Goal: Task Accomplishment & Management: Use online tool/utility

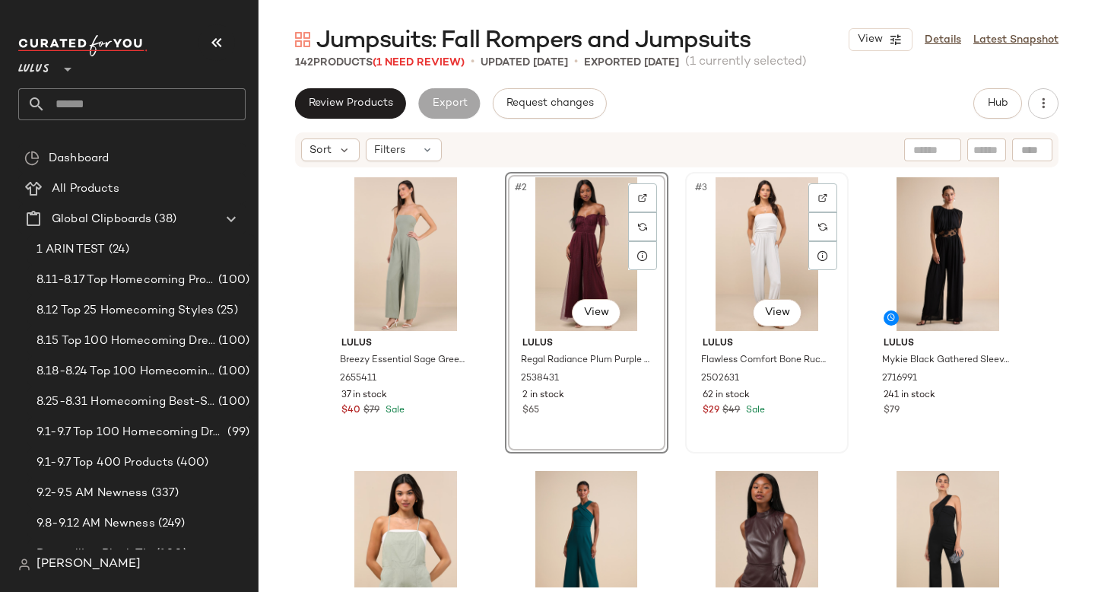
click at [729, 208] on div "#3 View" at bounding box center [767, 254] width 153 height 154
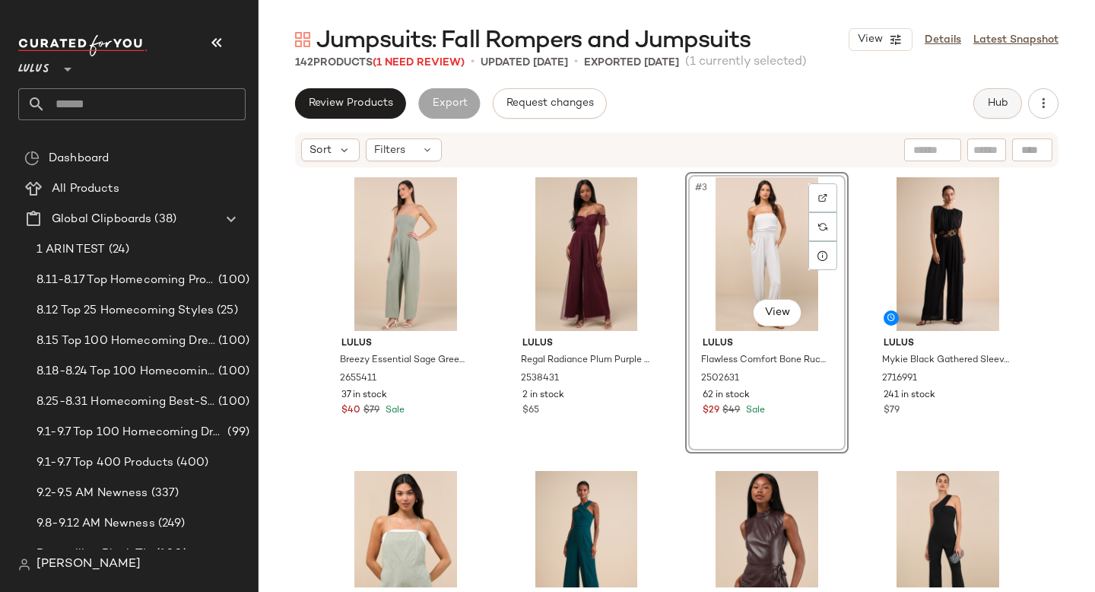
click at [1009, 103] on button "Hub" at bounding box center [998, 103] width 49 height 30
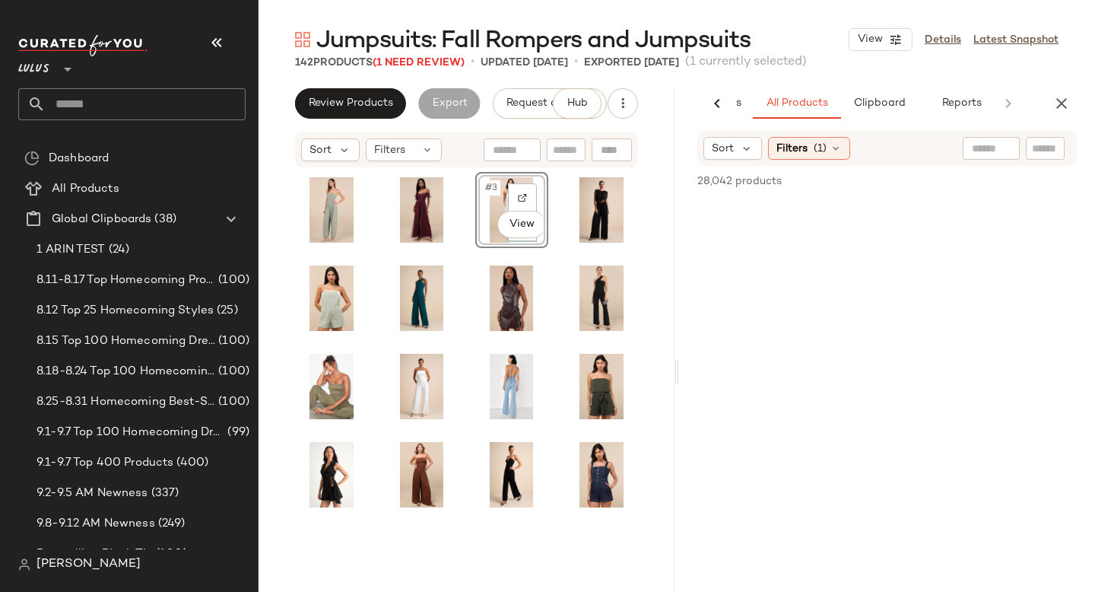
scroll to position [0, 135]
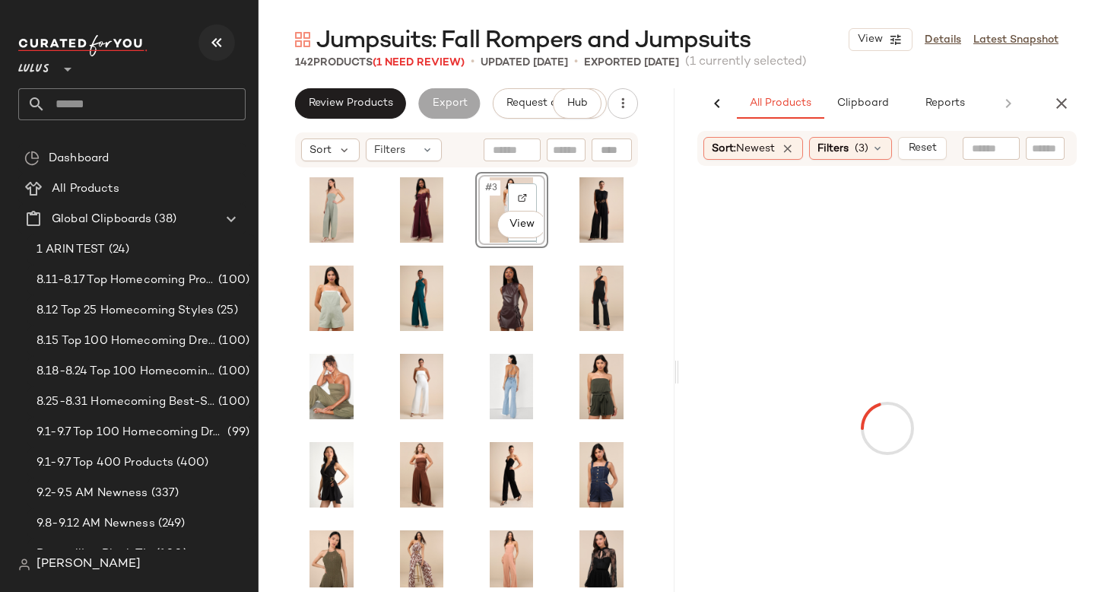
click at [213, 49] on icon "button" at bounding box center [217, 42] width 18 height 18
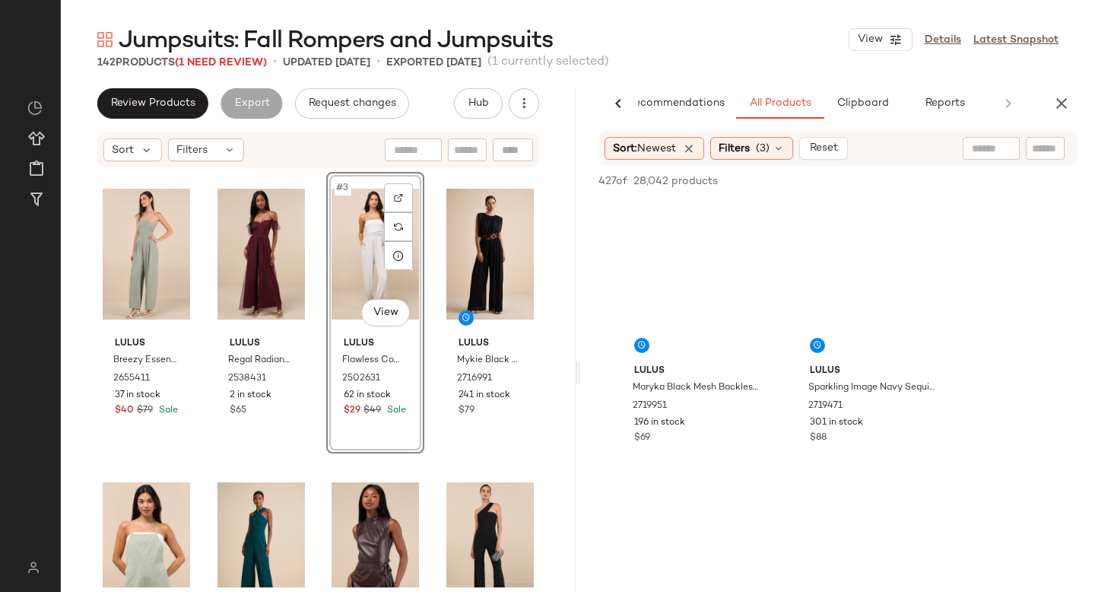
scroll to position [0, 36]
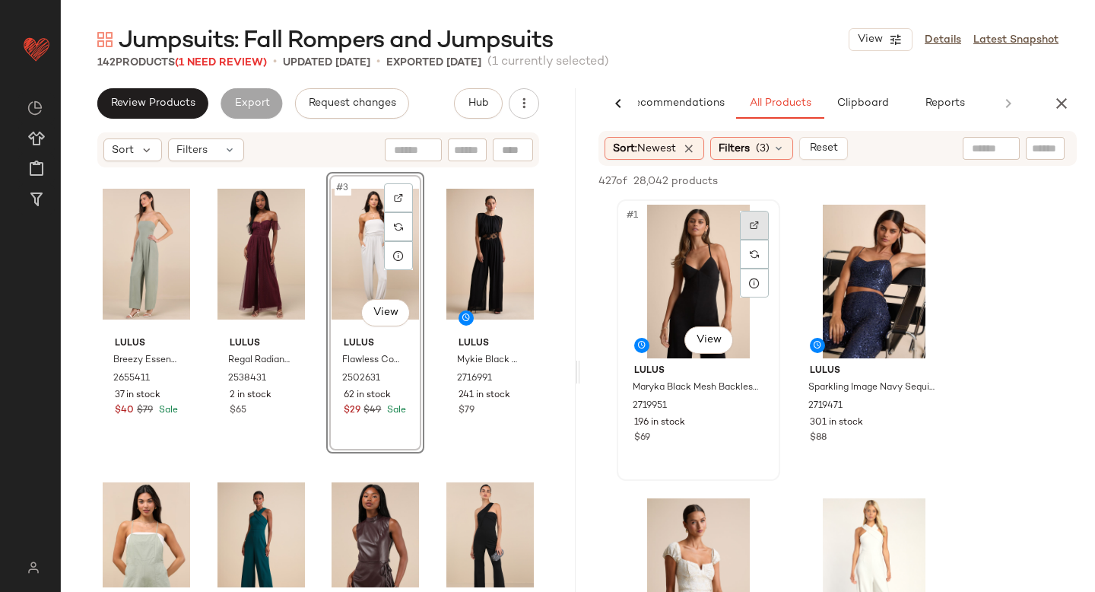
click at [760, 223] on div at bounding box center [754, 225] width 29 height 29
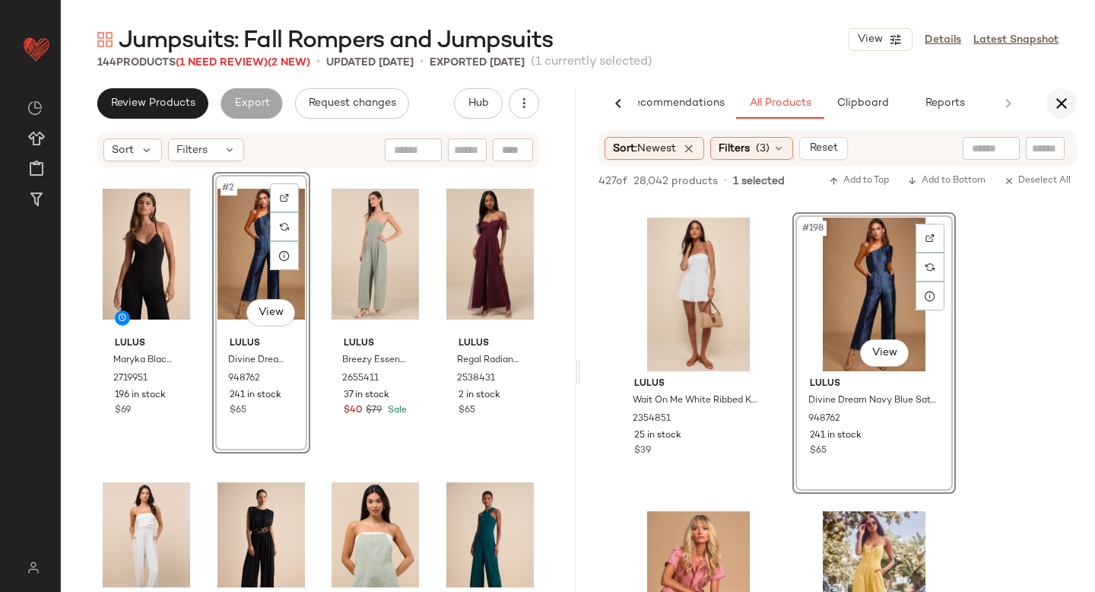
click at [1062, 100] on icon "button" at bounding box center [1062, 103] width 18 height 18
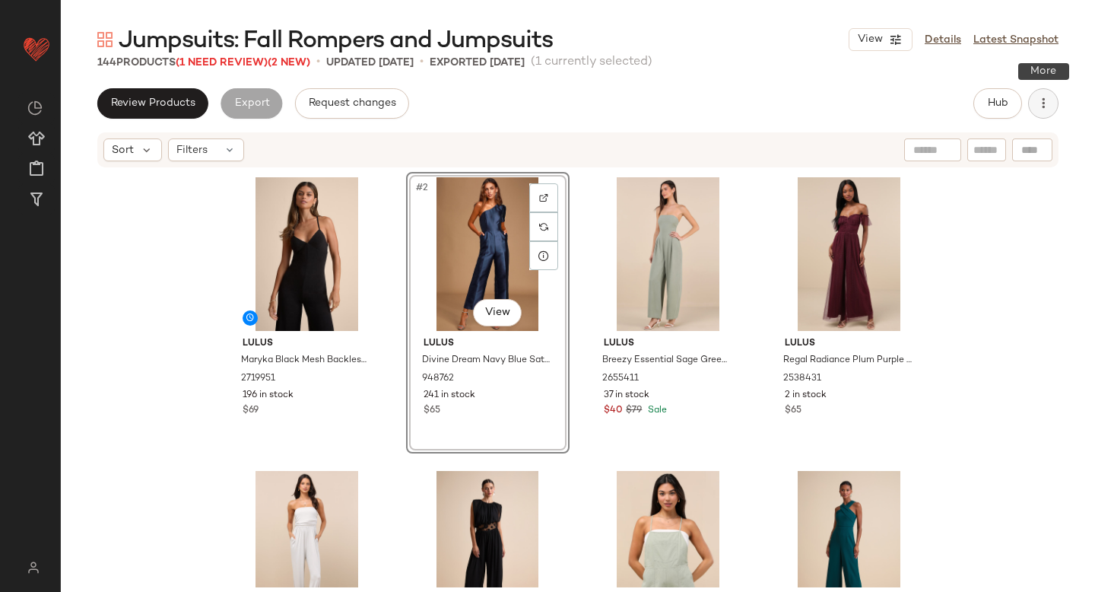
click at [1050, 100] on icon "button" at bounding box center [1043, 103] width 15 height 15
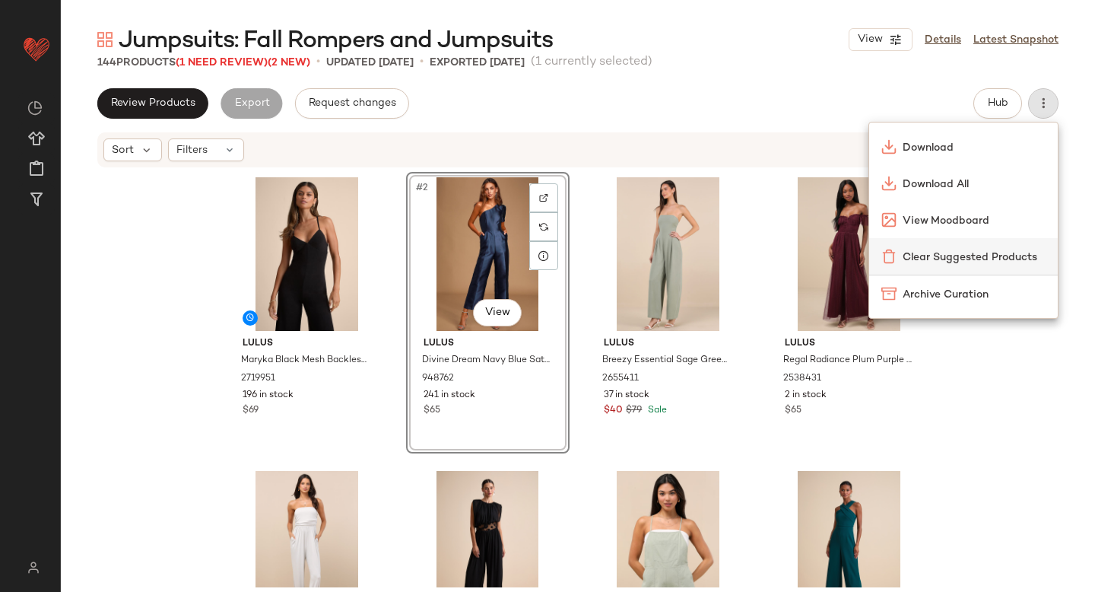
click at [958, 250] on span "Clear Suggested Products" at bounding box center [974, 257] width 143 height 16
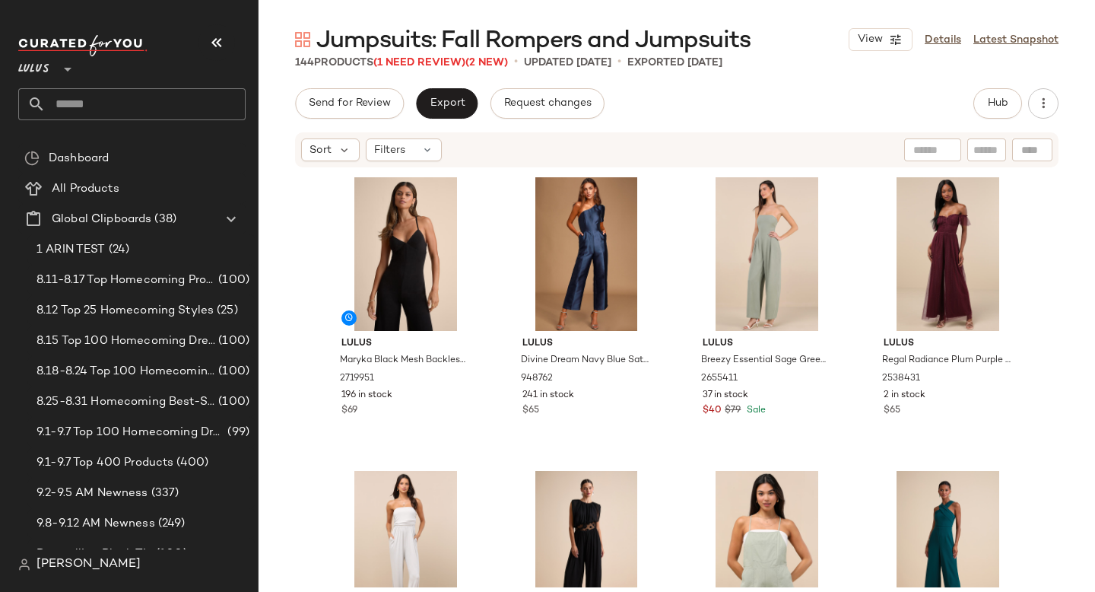
click at [478, 105] on div "Send for Review Export Request changes" at bounding box center [450, 103] width 310 height 30
click at [453, 102] on span "Export" at bounding box center [447, 103] width 36 height 12
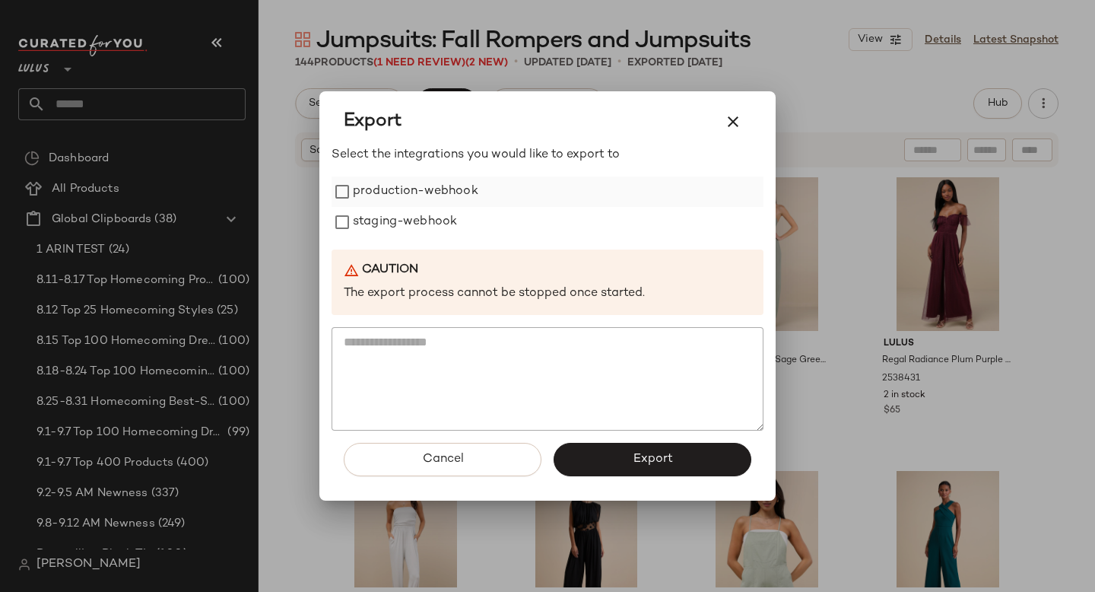
click at [415, 195] on label "production-webhook" at bounding box center [416, 191] width 126 height 30
click at [415, 223] on label "staging-webhook" at bounding box center [405, 222] width 104 height 30
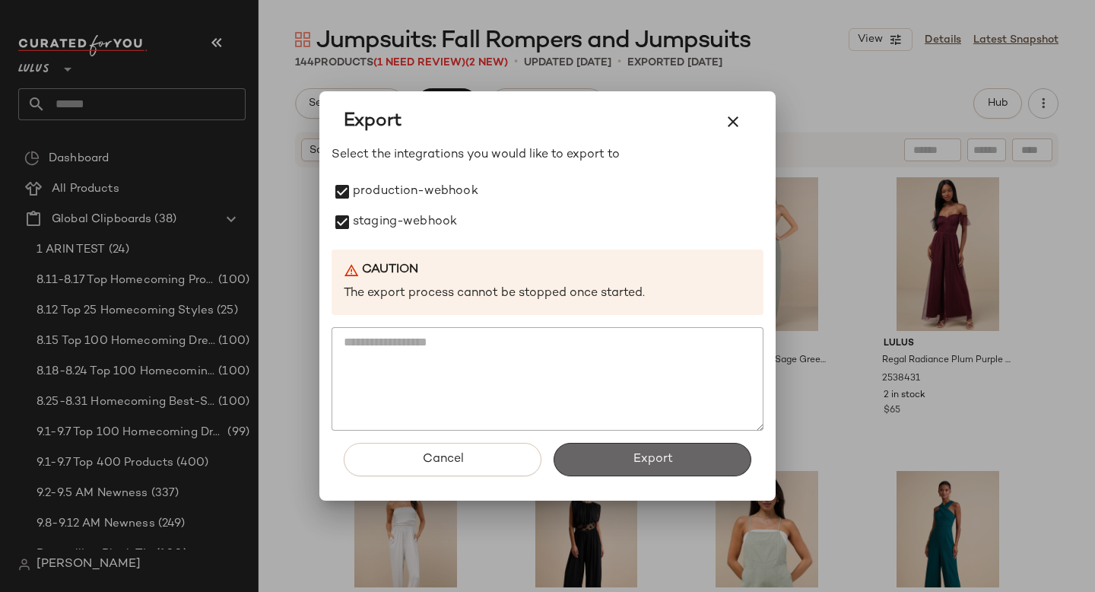
click at [632, 455] on span "Export" at bounding box center [652, 459] width 40 height 14
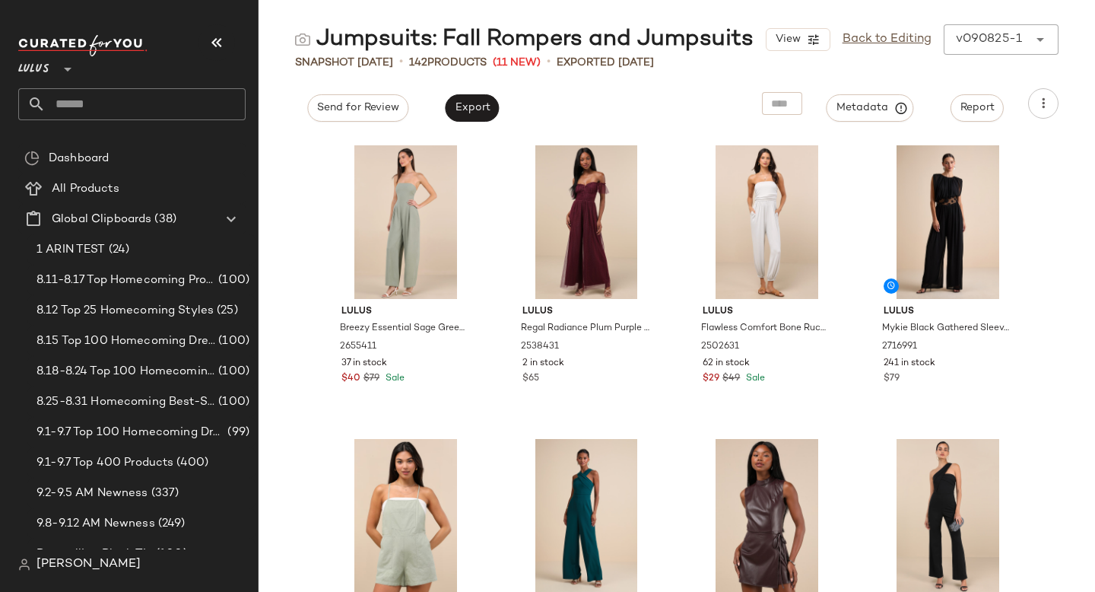
click at [161, 110] on input "text" at bounding box center [146, 104] width 200 height 32
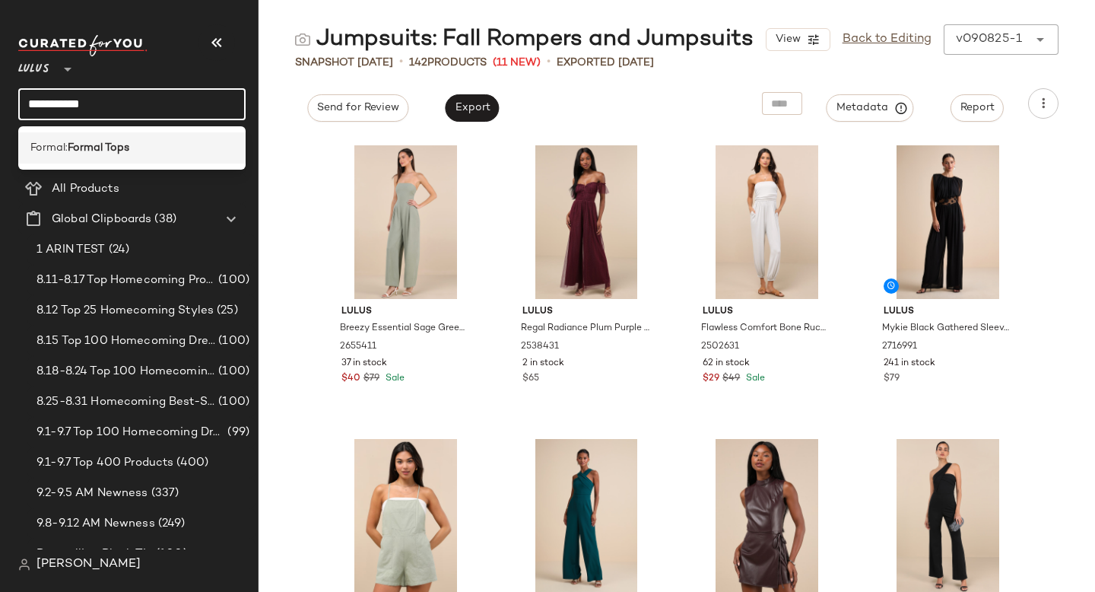
type input "**********"
click at [167, 145] on div "Formal: Formal Tops" at bounding box center [131, 148] width 203 height 16
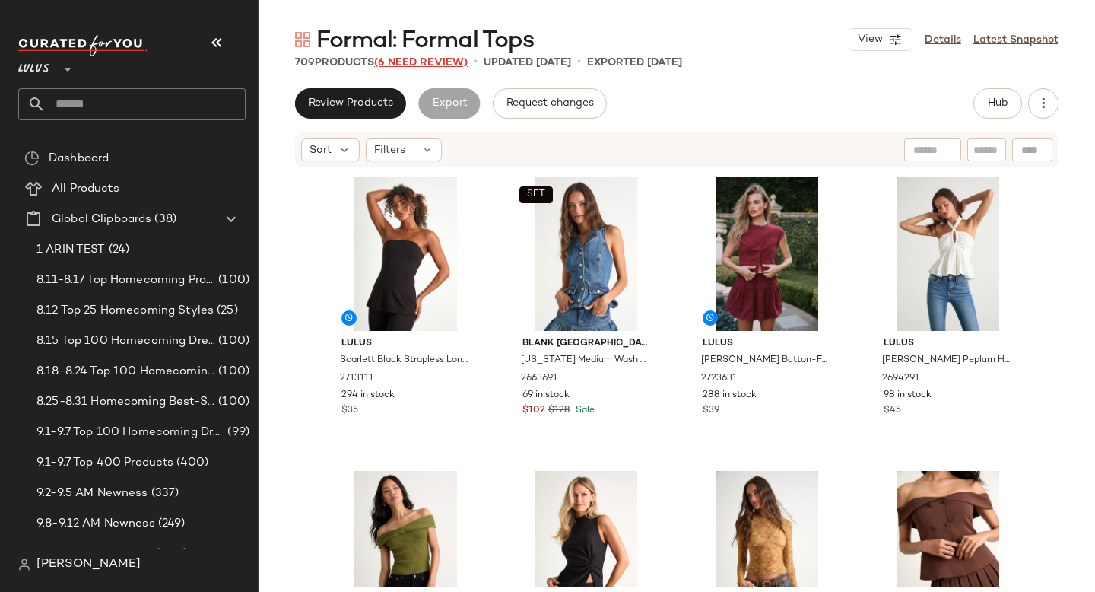
click at [420, 61] on span "(6 Need Review)" at bounding box center [421, 62] width 94 height 11
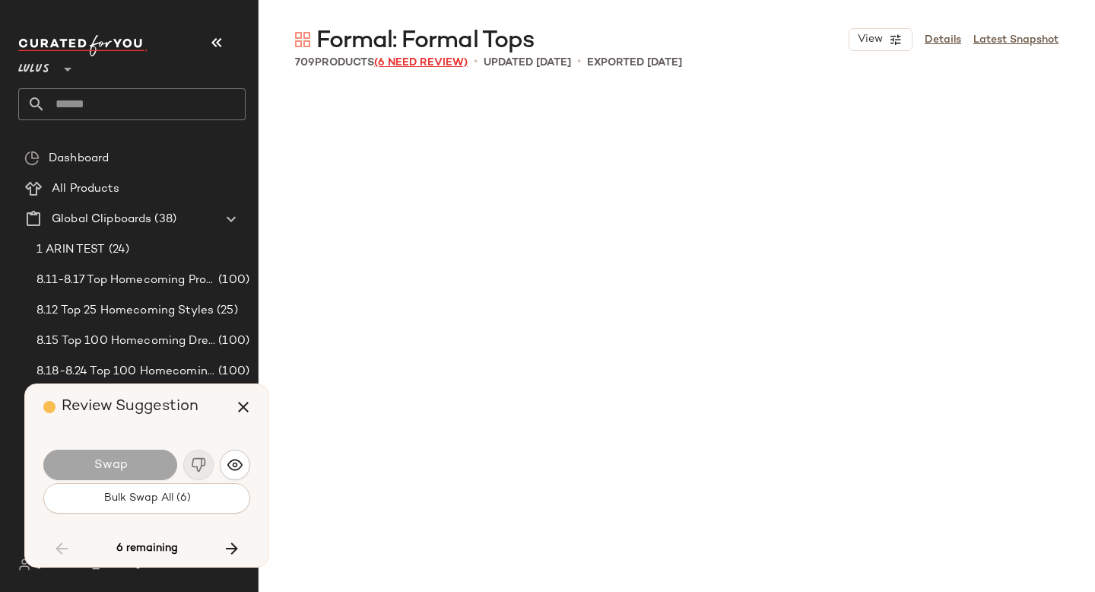
scroll to position [15268, 0]
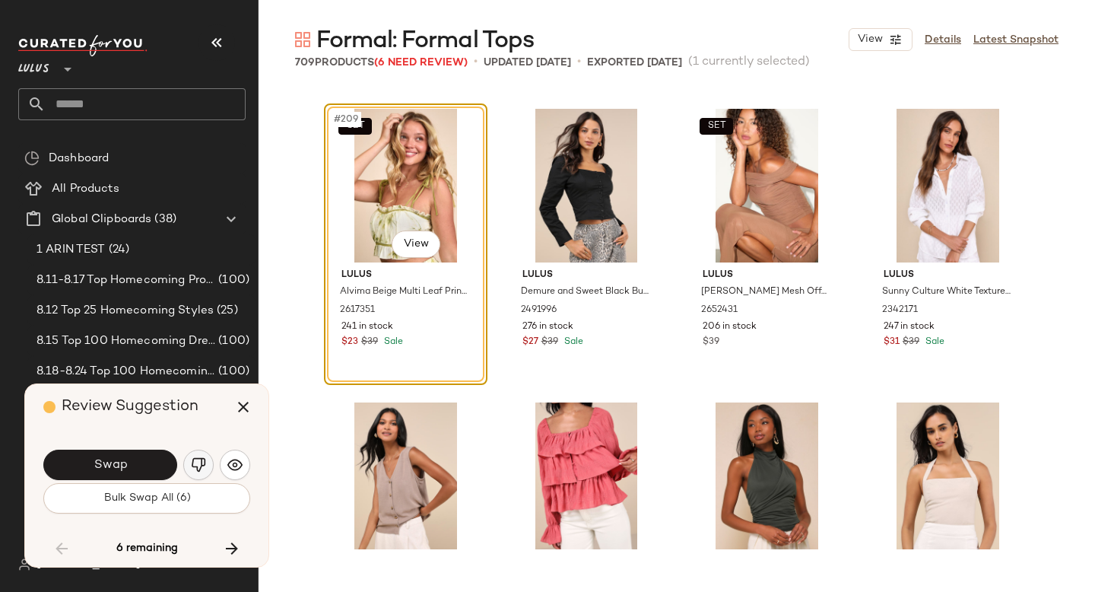
click at [198, 465] on img "button" at bounding box center [198, 464] width 15 height 15
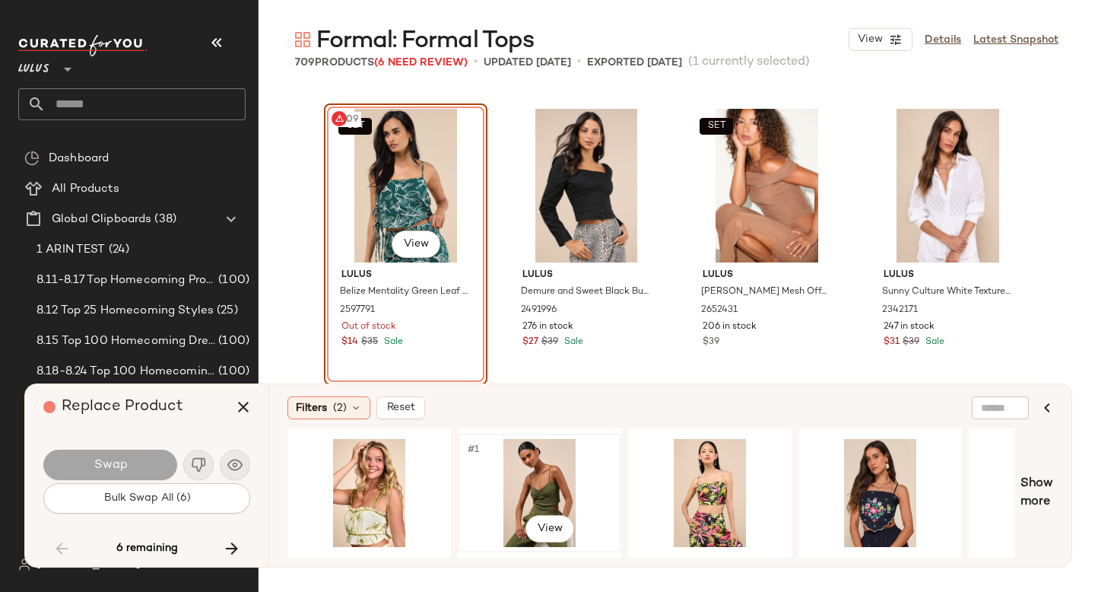
click at [542, 475] on div "#1 View" at bounding box center [539, 493] width 153 height 108
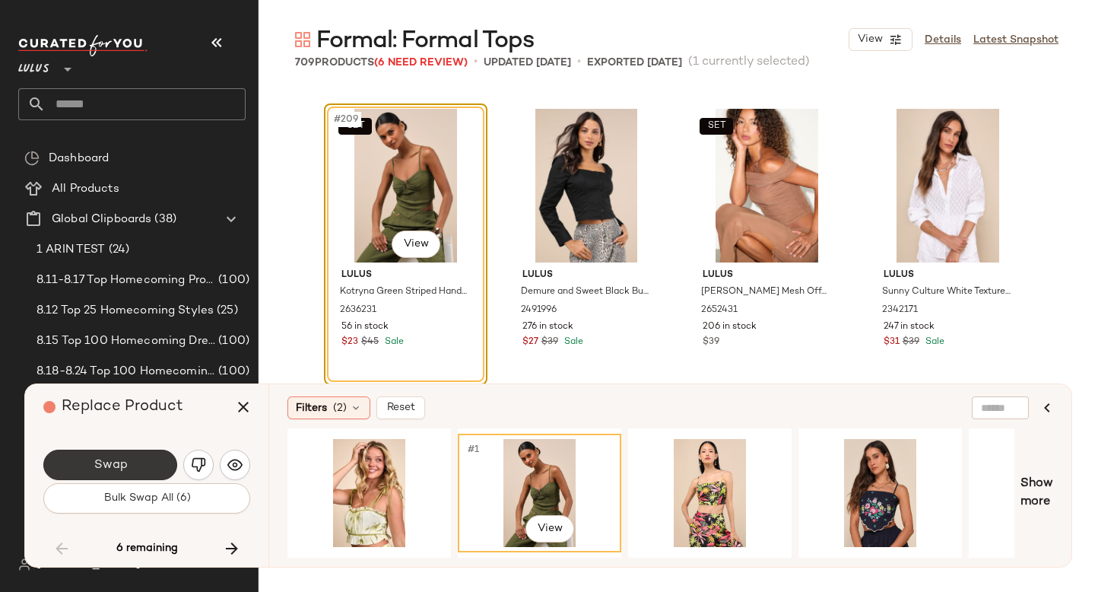
click at [120, 454] on button "Swap" at bounding box center [110, 465] width 134 height 30
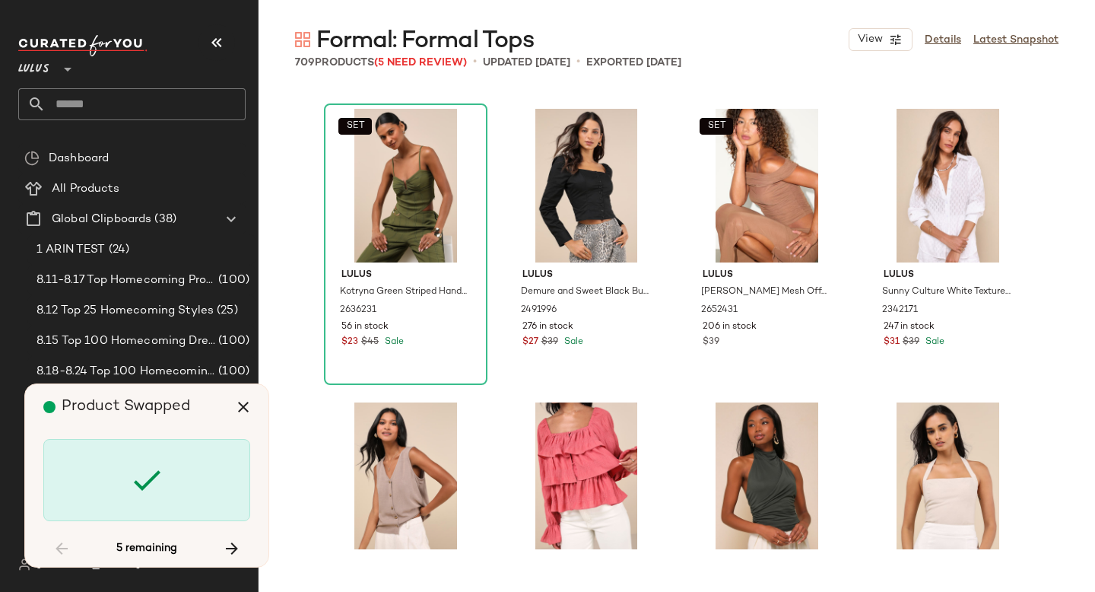
scroll to position [19672, 0]
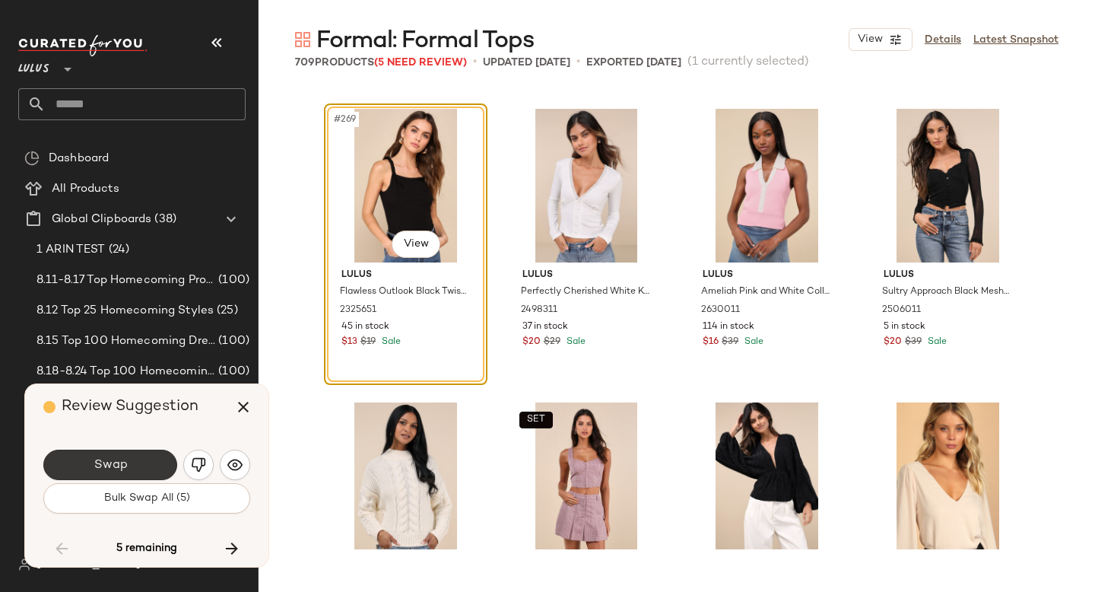
click at [161, 462] on button "Swap" at bounding box center [110, 465] width 134 height 30
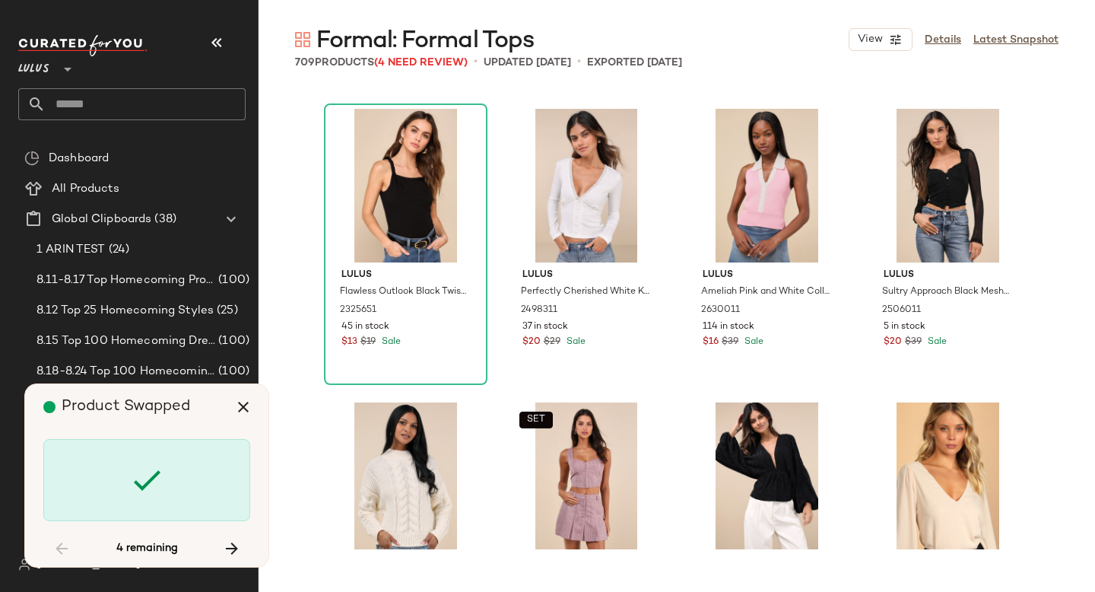
scroll to position [22902, 0]
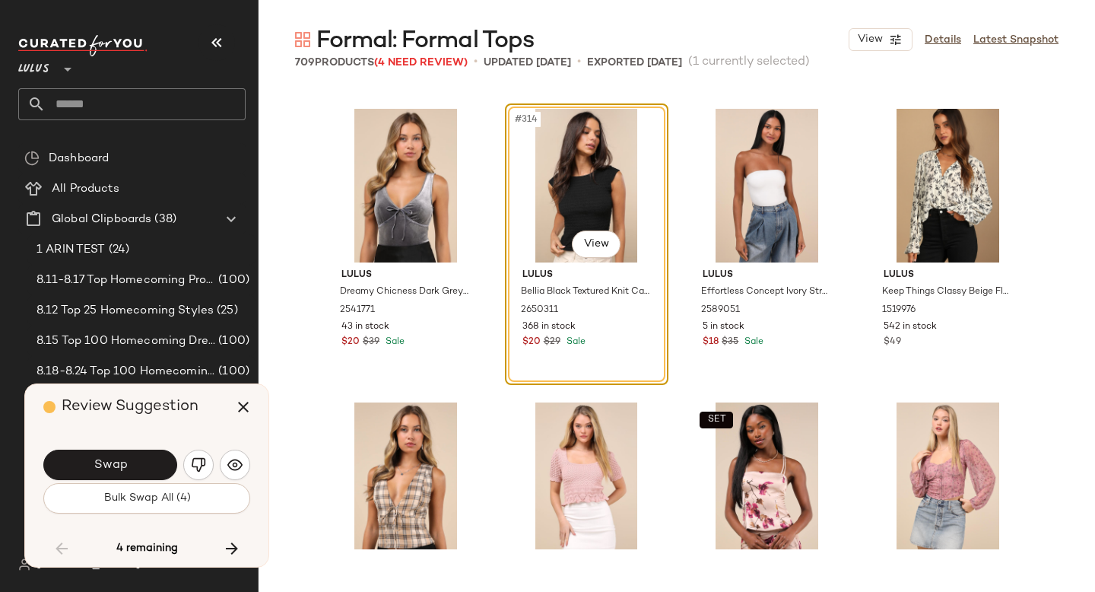
click at [161, 462] on button "Swap" at bounding box center [110, 465] width 134 height 30
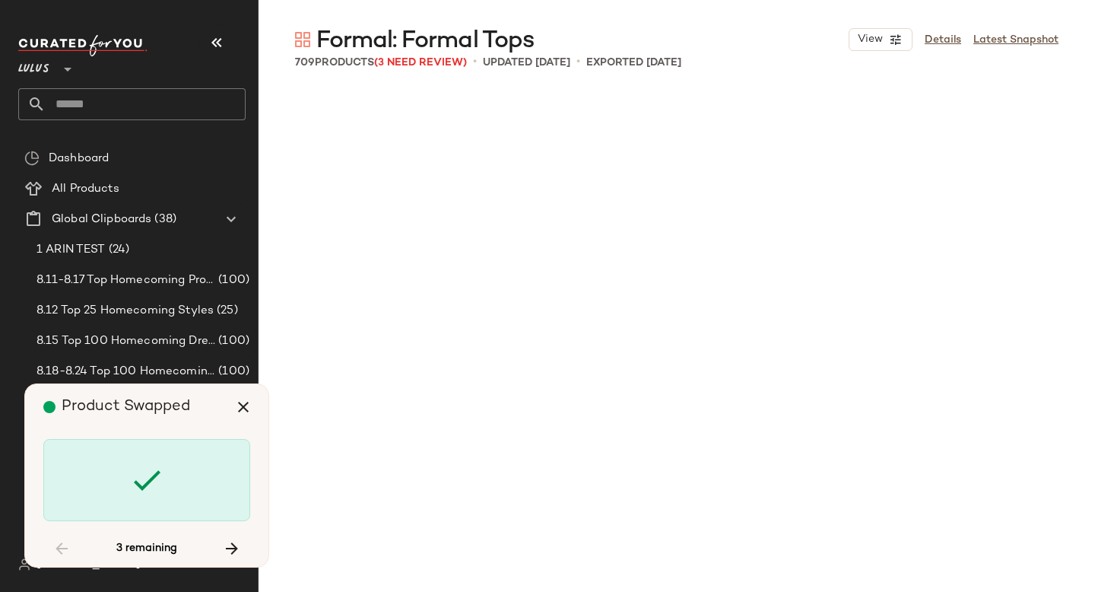
scroll to position [32004, 0]
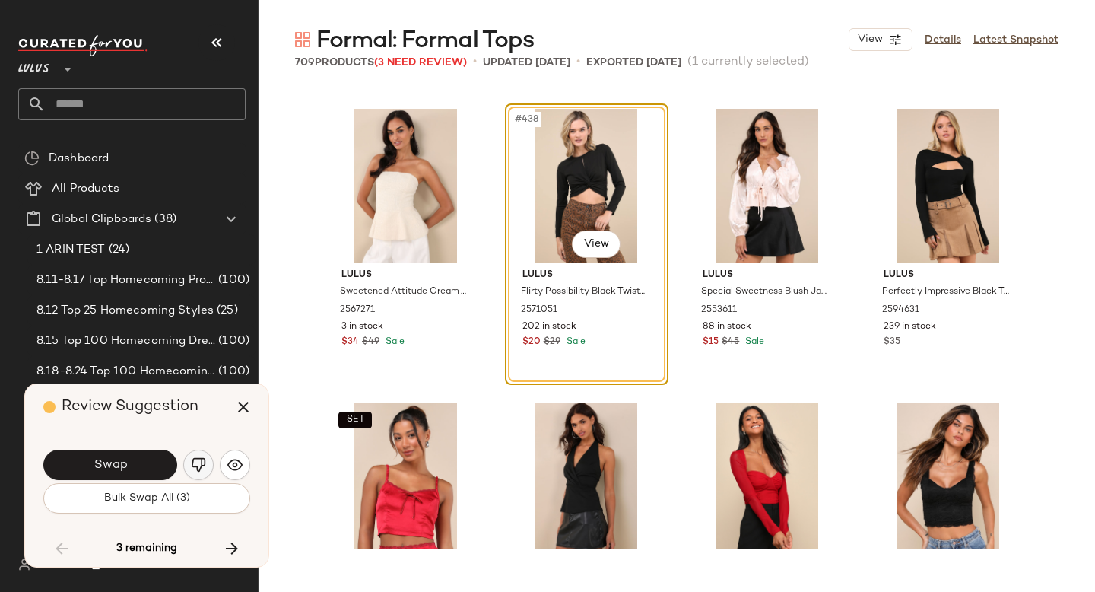
click at [208, 456] on button "button" at bounding box center [198, 465] width 30 height 30
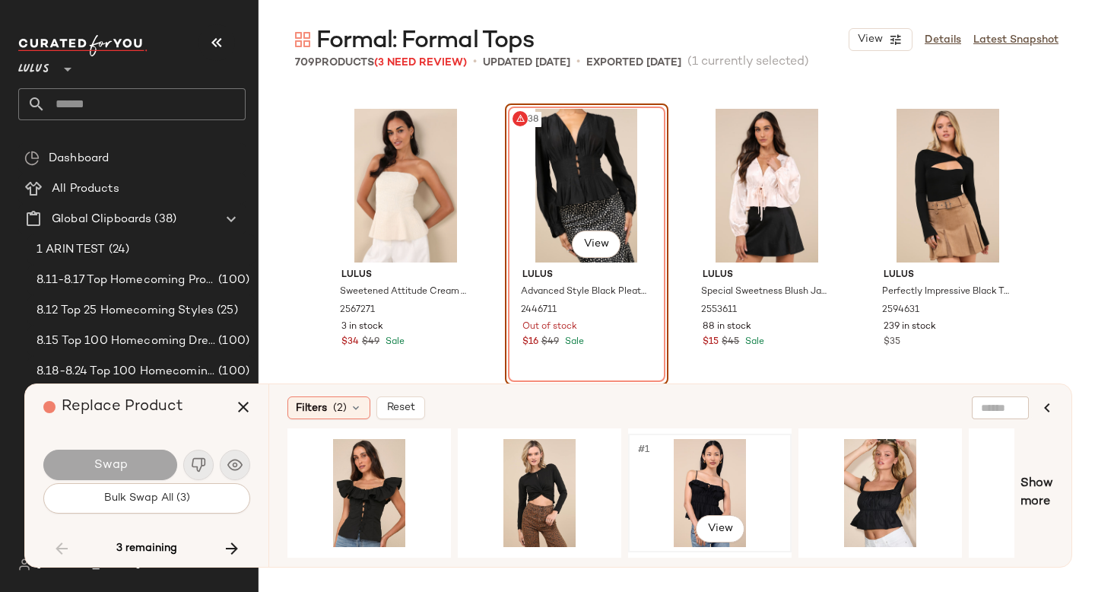
click at [701, 472] on div "#1 View" at bounding box center [710, 493] width 153 height 108
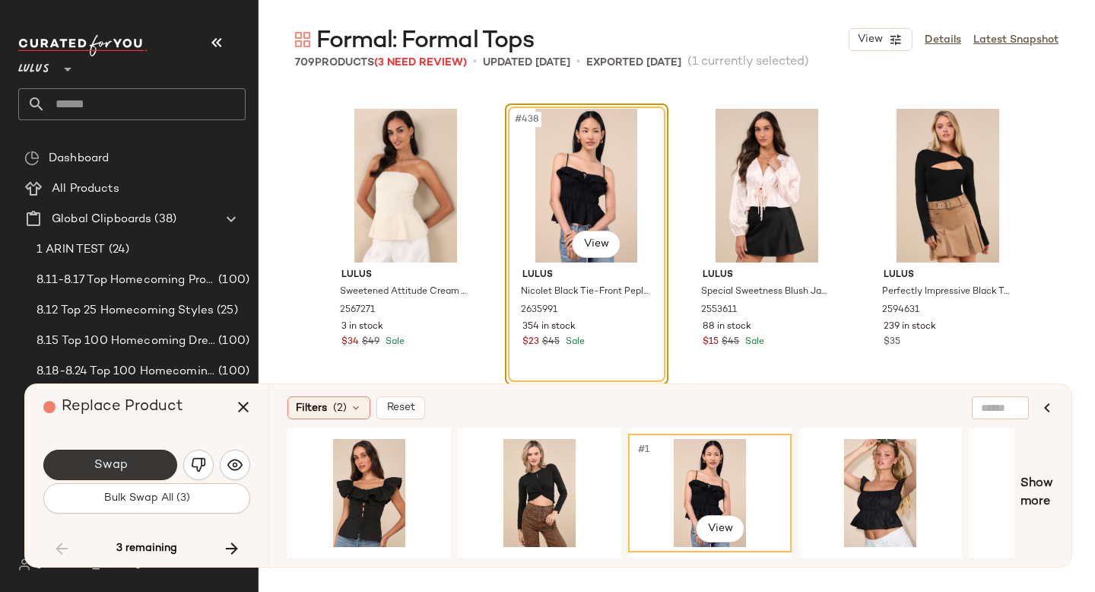
click at [107, 456] on button "Swap" at bounding box center [110, 465] width 134 height 30
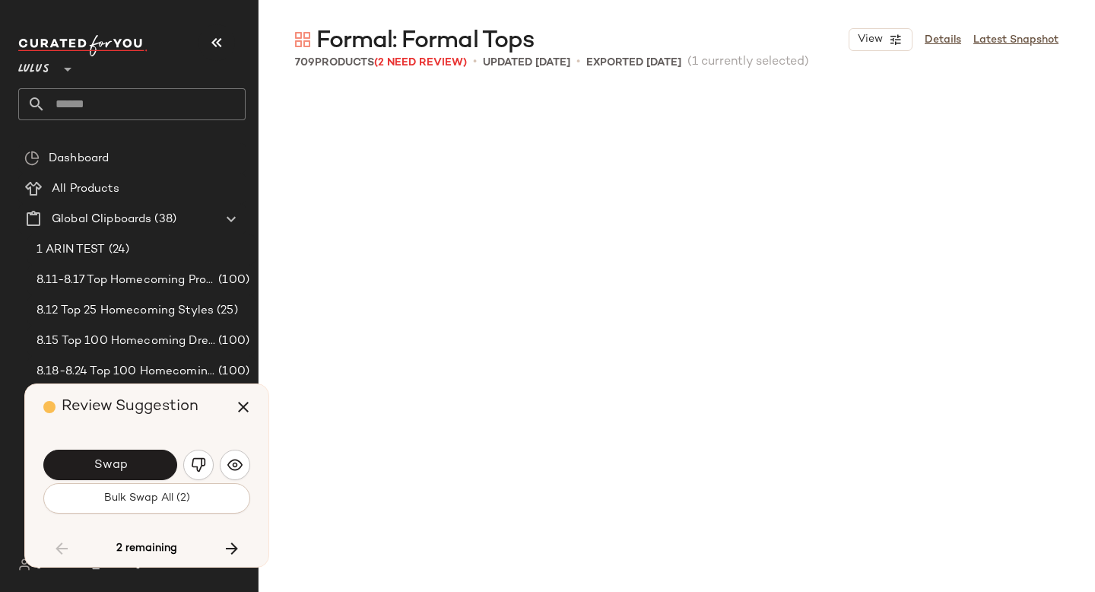
scroll to position [32885, 0]
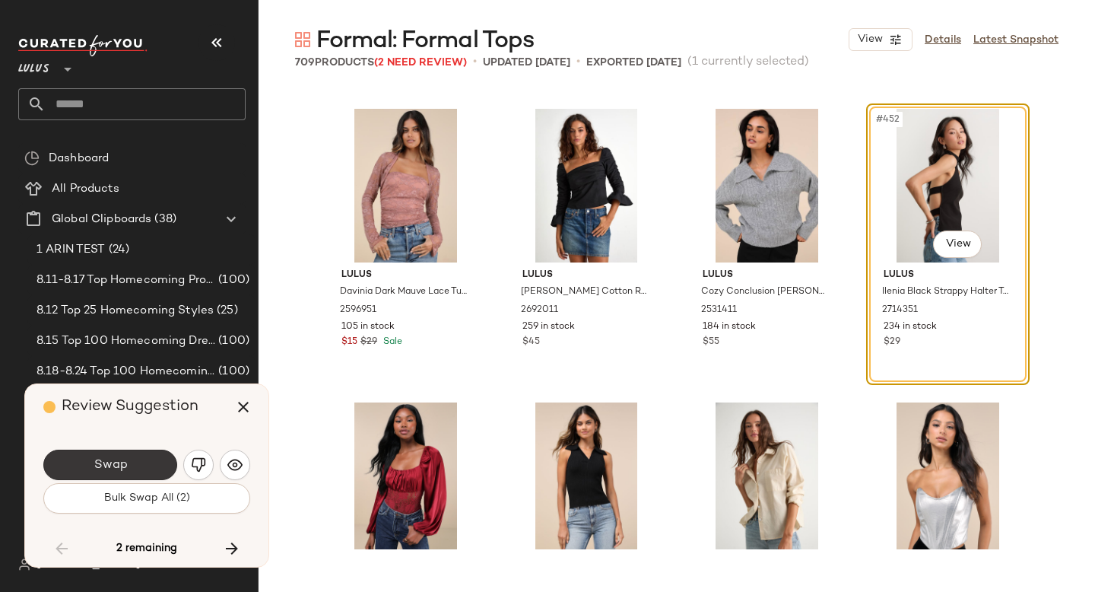
click at [117, 467] on span "Swap" at bounding box center [110, 465] width 34 height 14
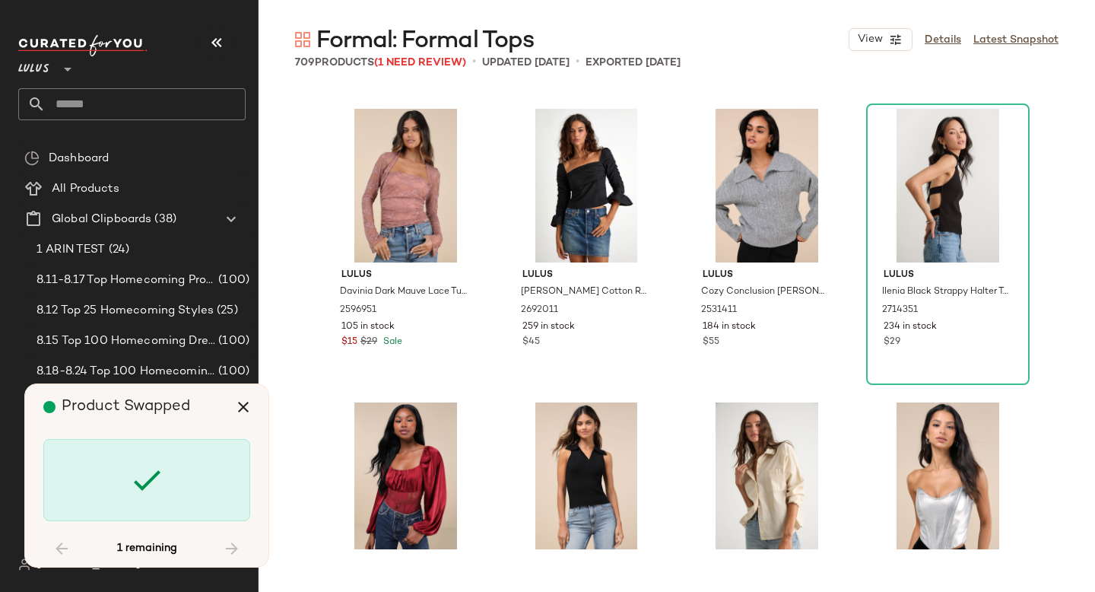
scroll to position [46979, 0]
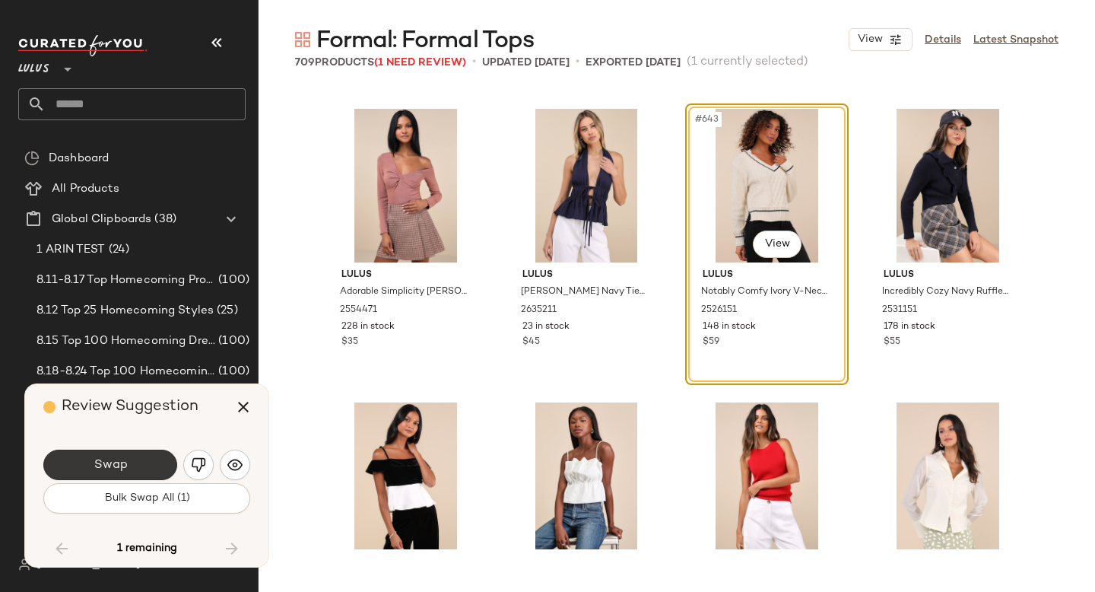
click at [151, 460] on button "Swap" at bounding box center [110, 465] width 134 height 30
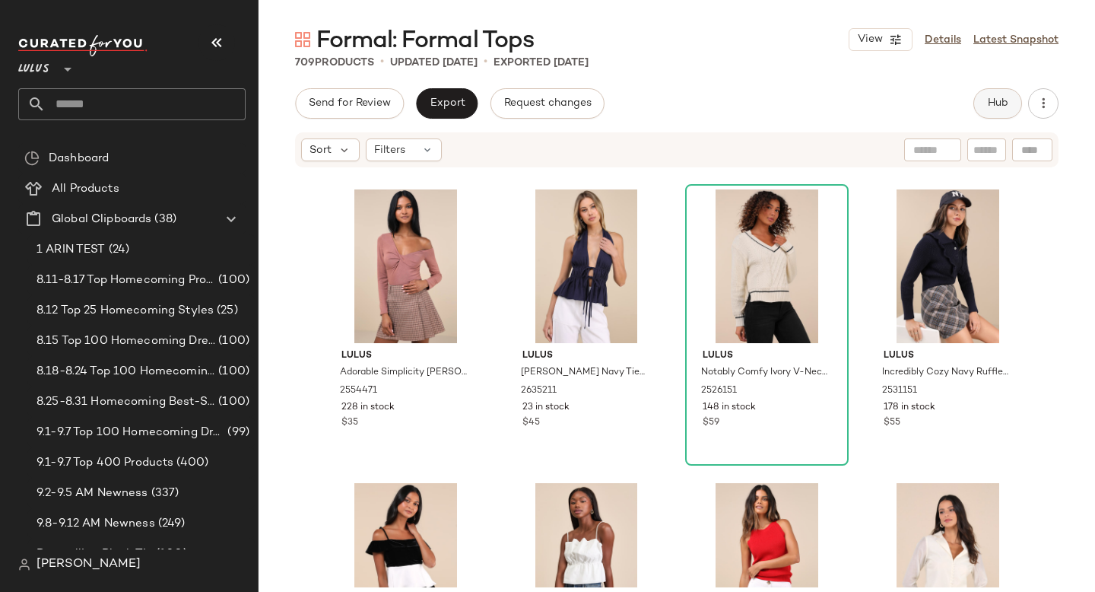
click at [1009, 92] on button "Hub" at bounding box center [998, 103] width 49 height 30
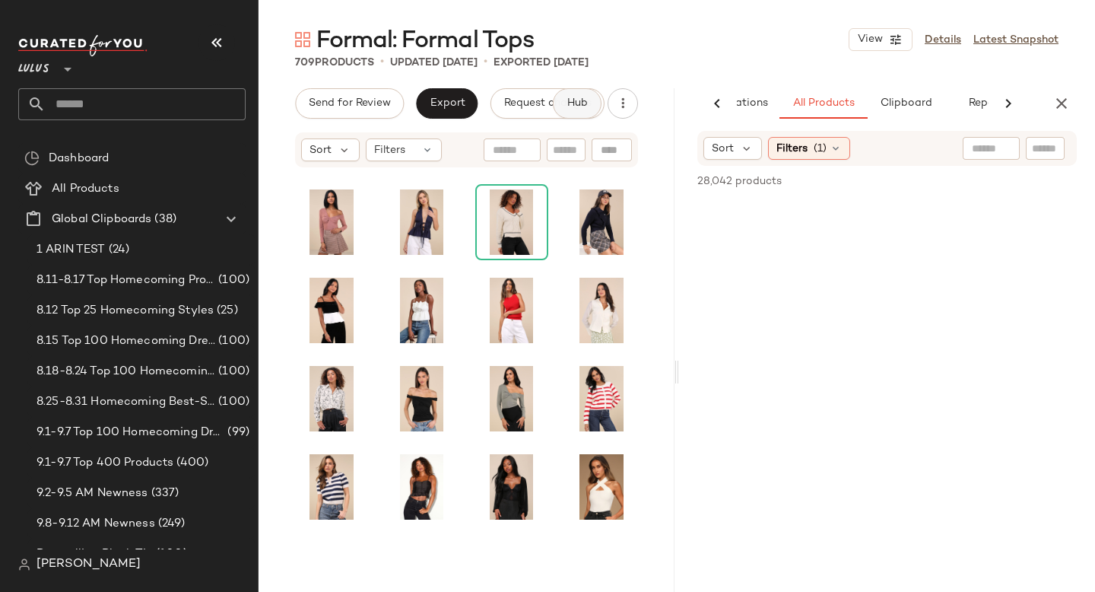
scroll to position [15303, 0]
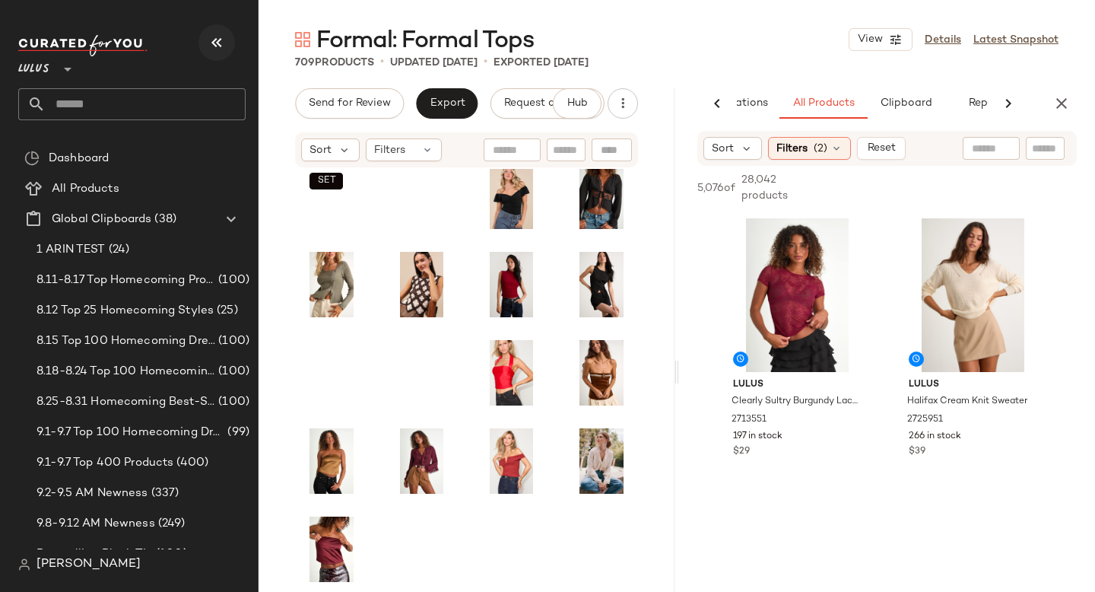
click at [218, 43] on icon "button" at bounding box center [217, 42] width 18 height 18
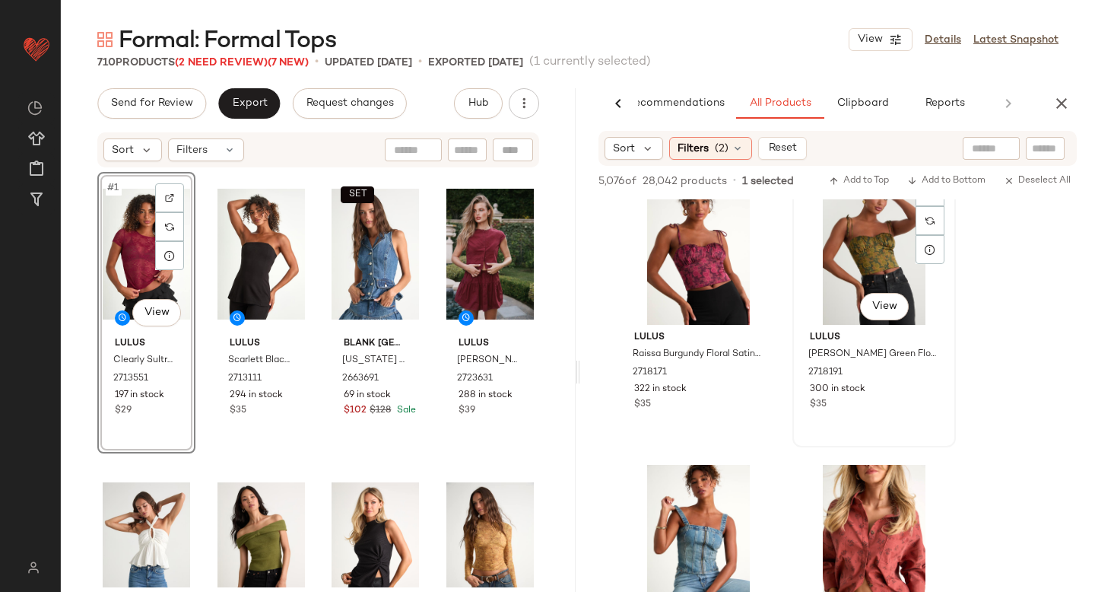
scroll to position [2344, 0]
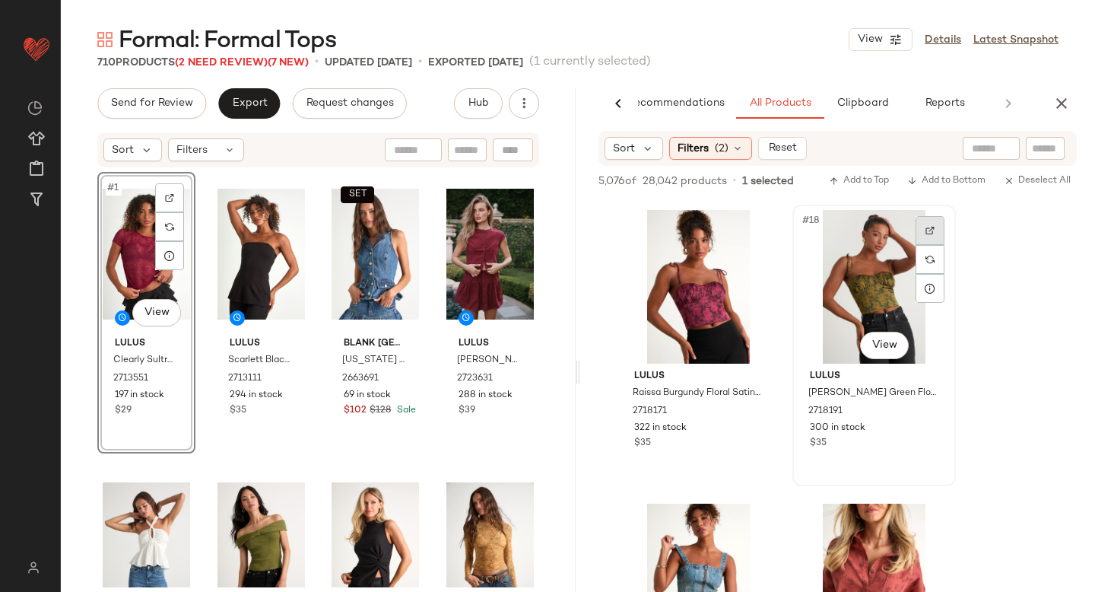
click at [930, 233] on img at bounding box center [930, 230] width 9 height 9
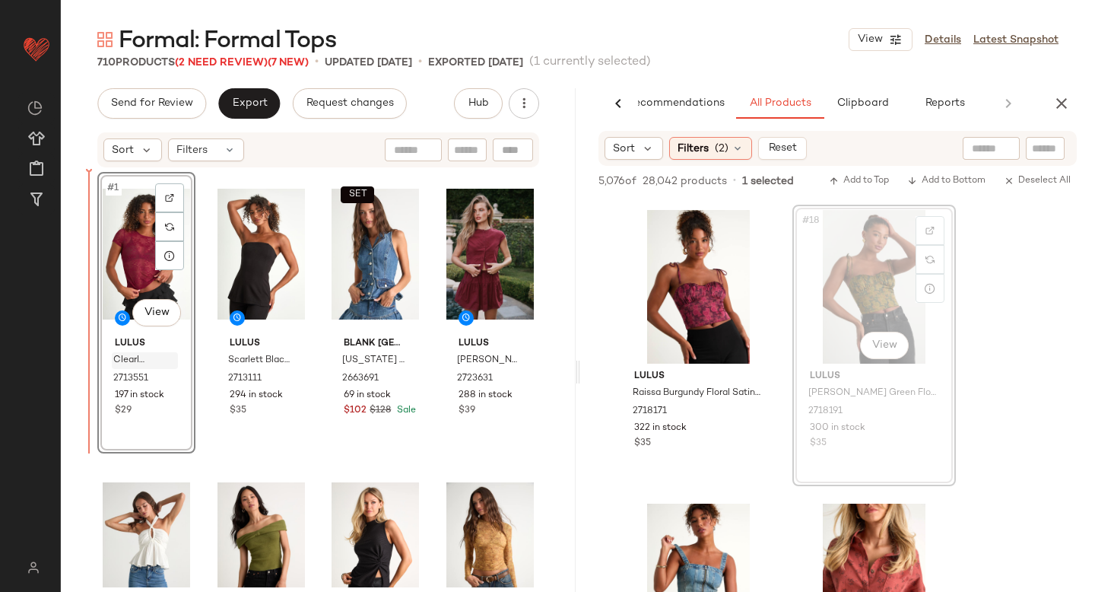
drag, startPoint x: 860, startPoint y: 275, endPoint x: 114, endPoint y: 361, distance: 750.3
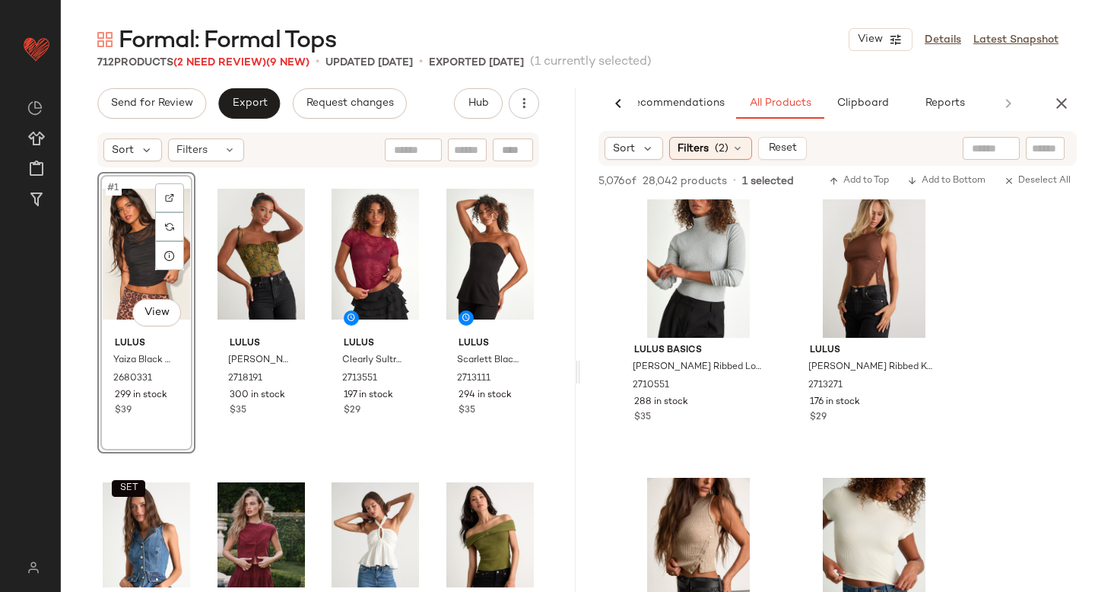
scroll to position [6975, 0]
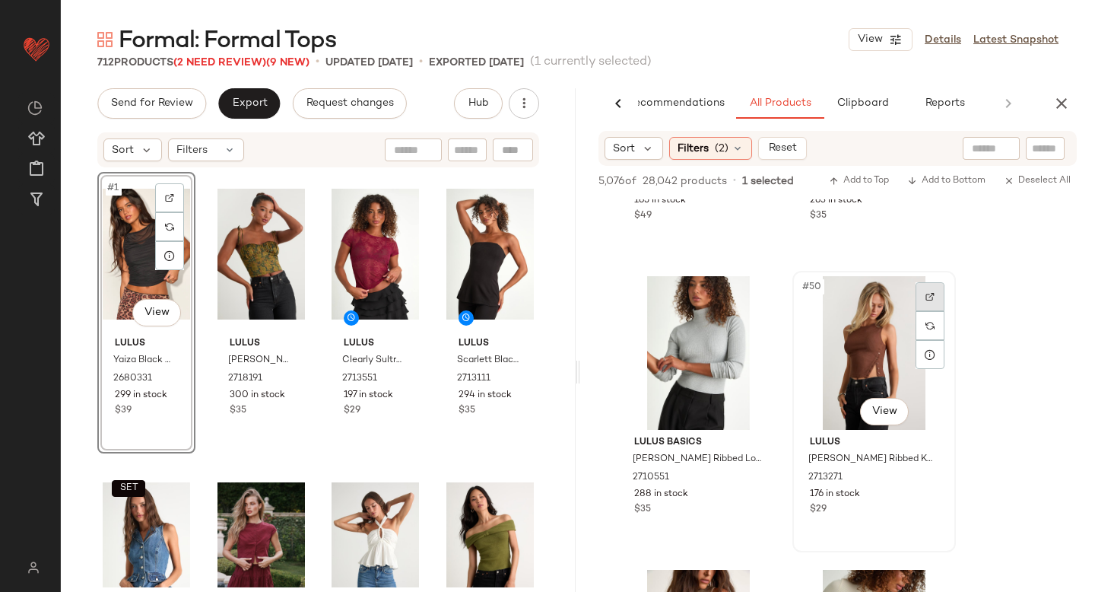
click at [928, 289] on div at bounding box center [930, 296] width 29 height 29
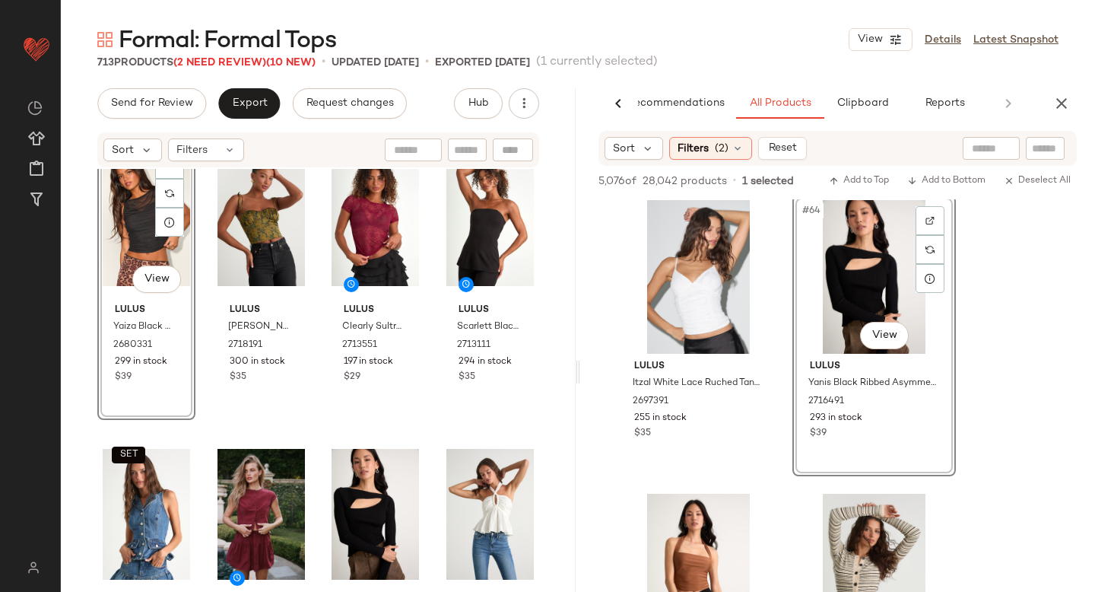
scroll to position [0, 0]
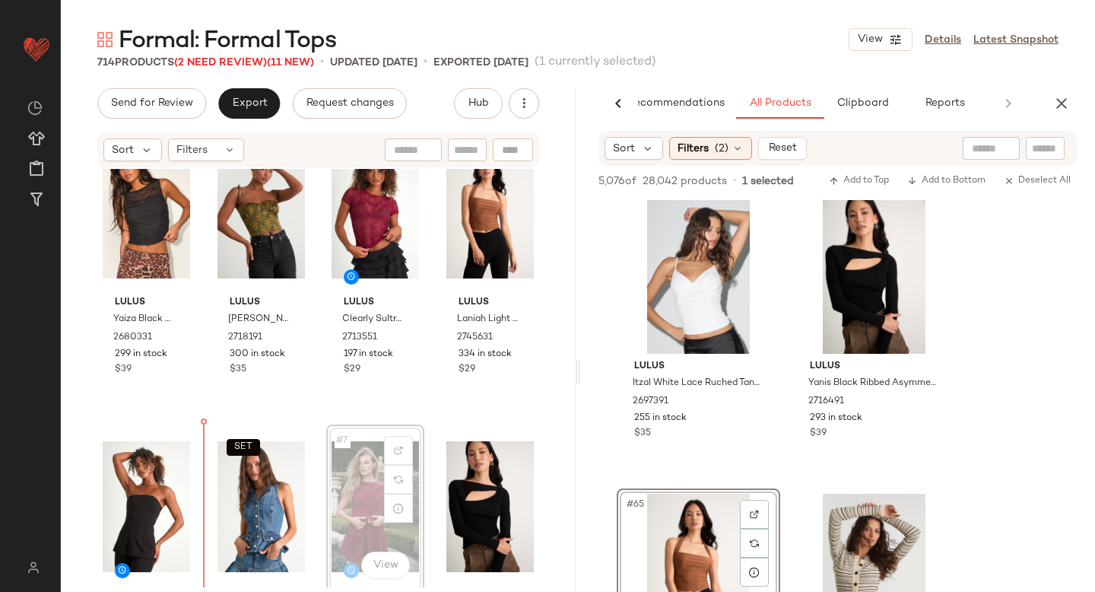
scroll to position [90, 0]
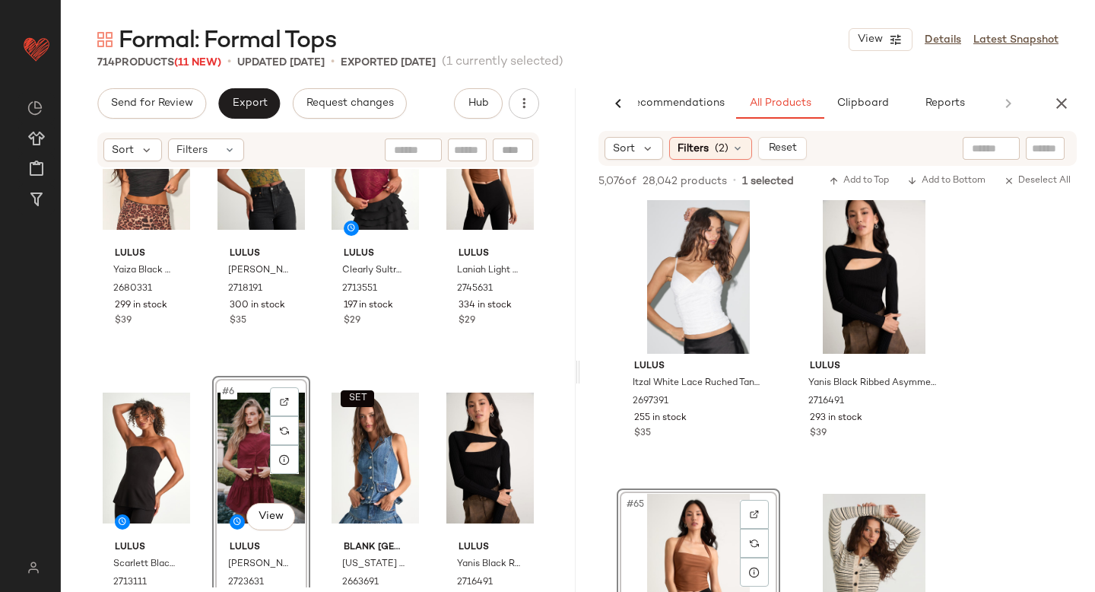
drag, startPoint x: 93, startPoint y: 468, endPoint x: 283, endPoint y: 480, distance: 190.6
click at [283, 480] on div "Lulus Yaiza Black Mesh Ruched Sleeveless Top 2680331 299 in stock $39 Lulus [PE…" at bounding box center [318, 378] width 515 height 418
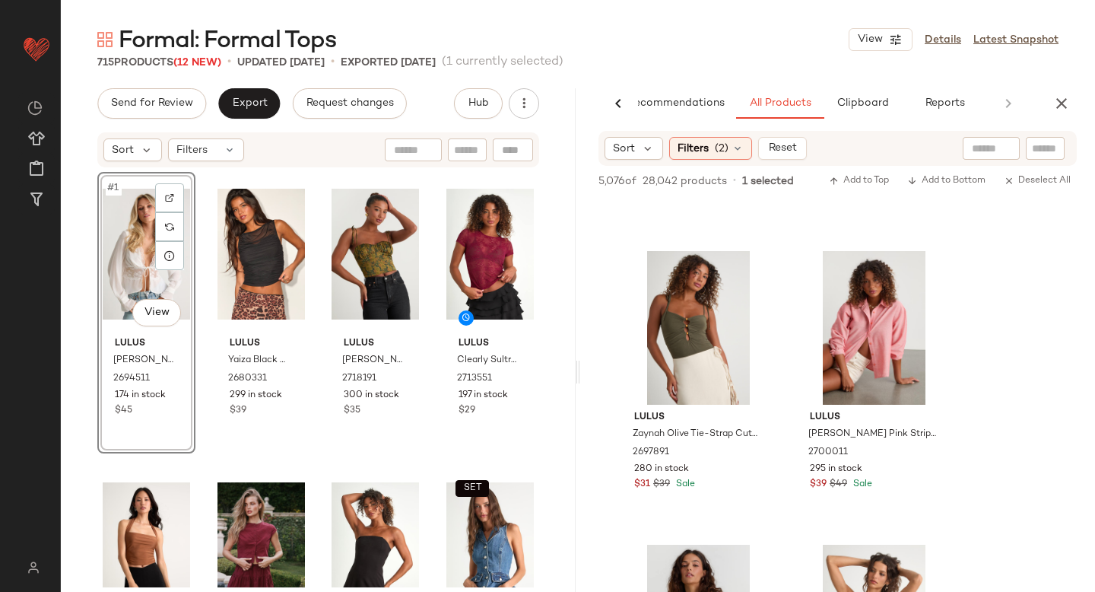
scroll to position [14624, 0]
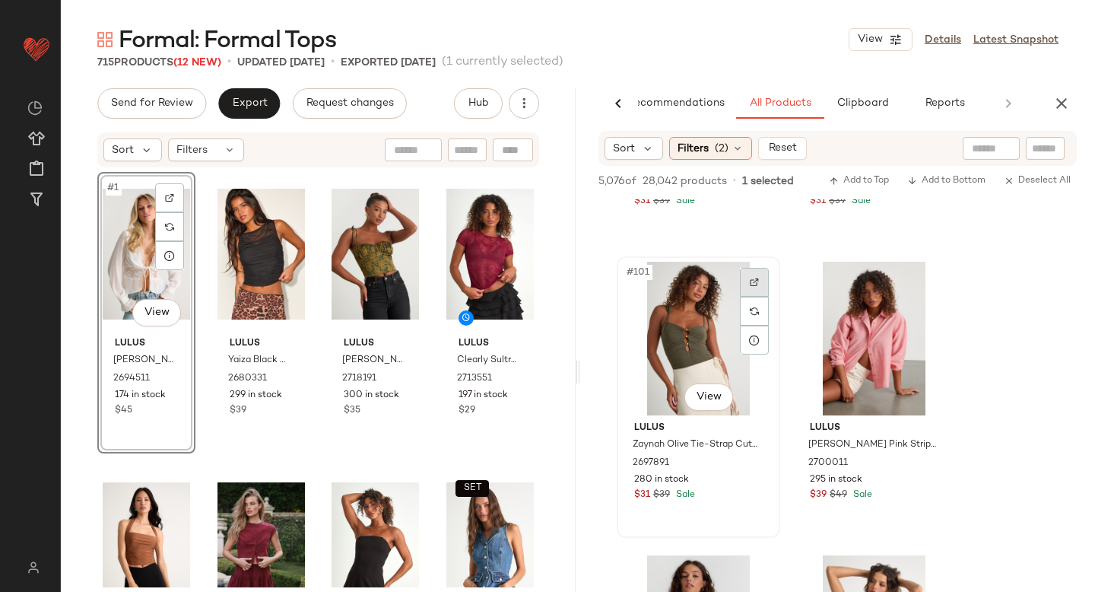
click at [750, 279] on img at bounding box center [754, 282] width 9 height 9
click at [1068, 102] on icon "button" at bounding box center [1062, 103] width 18 height 18
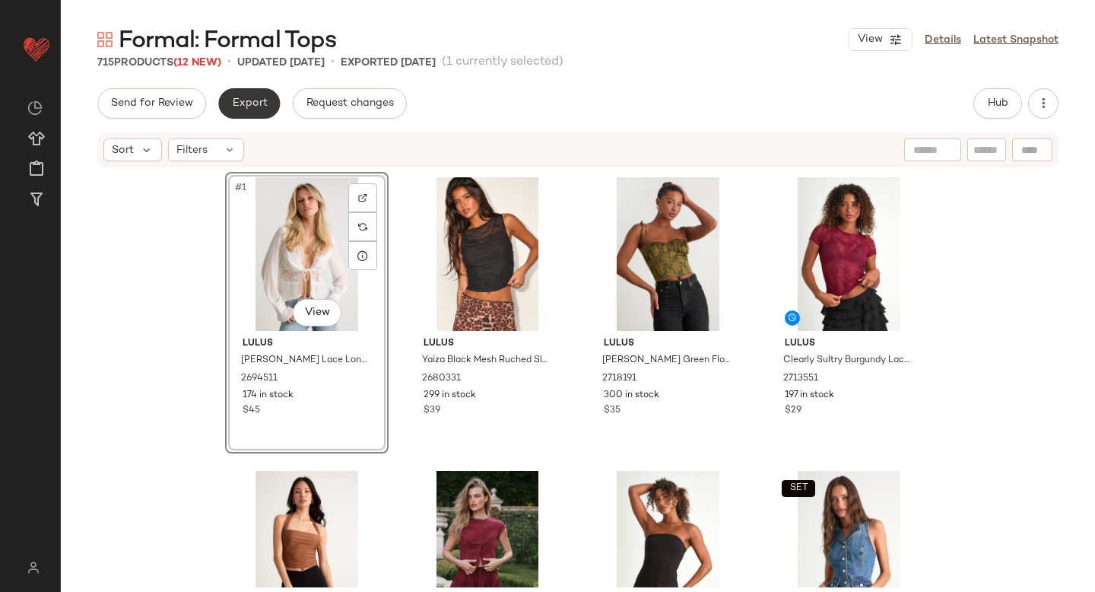
click at [253, 97] on span "Export" at bounding box center [249, 103] width 36 height 12
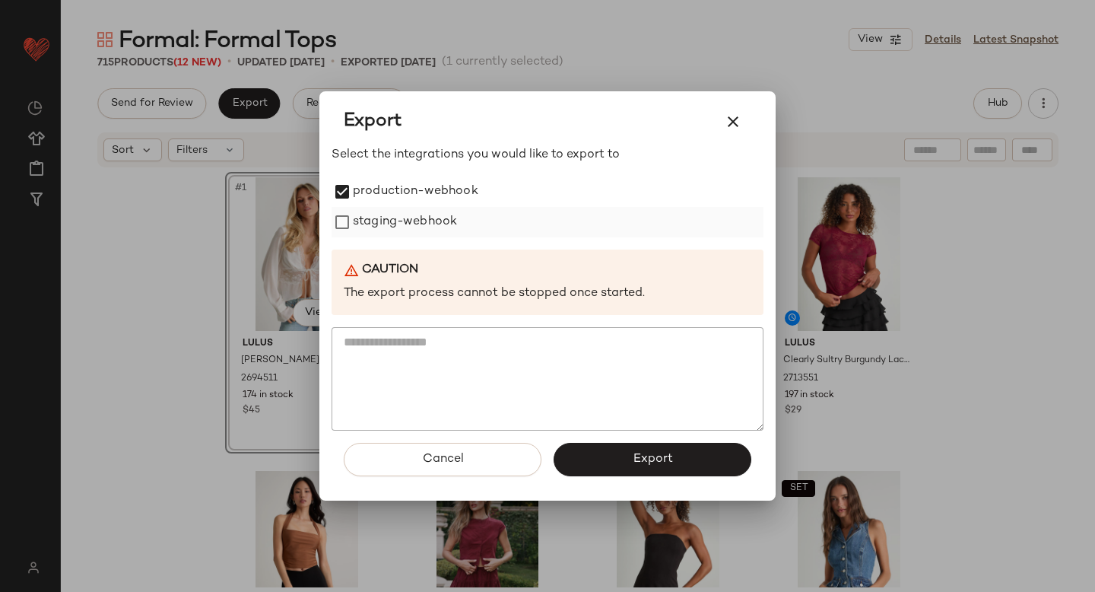
click at [356, 218] on label "staging-webhook" at bounding box center [405, 222] width 104 height 30
click at [596, 454] on button "Export" at bounding box center [653, 459] width 198 height 33
